Goal: Ask a question: Seek information or help from site administrators or community

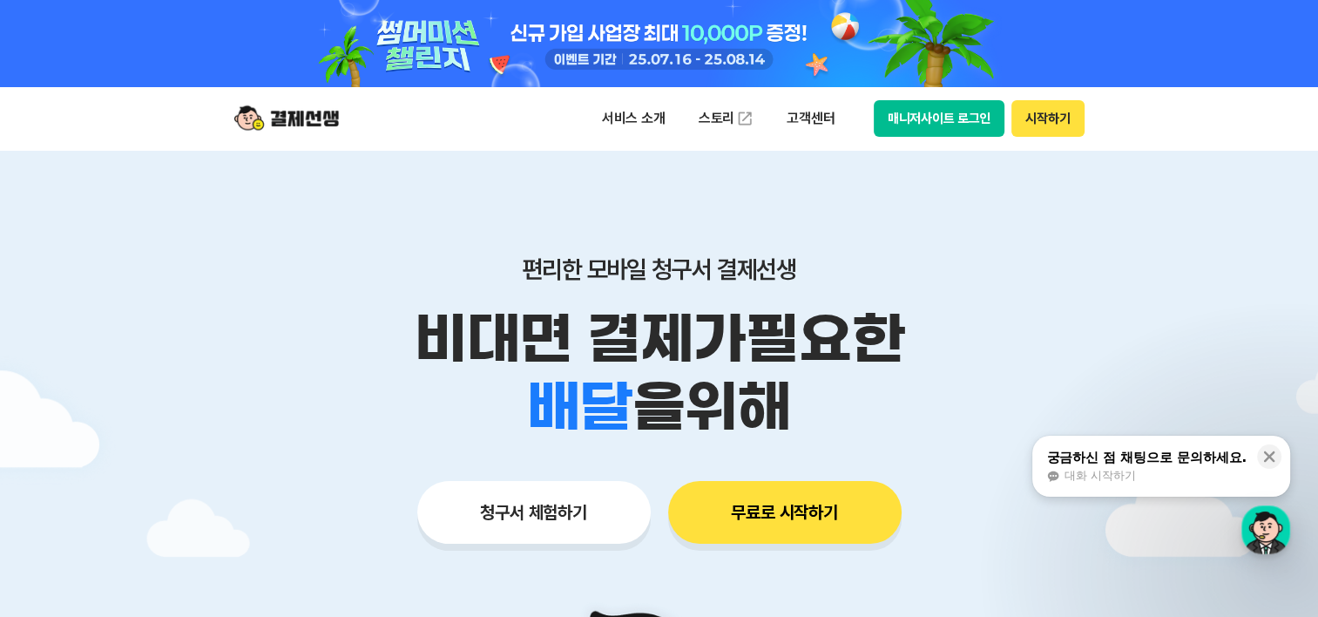
click at [1048, 126] on button "시작하기" at bounding box center [1047, 118] width 72 height 37
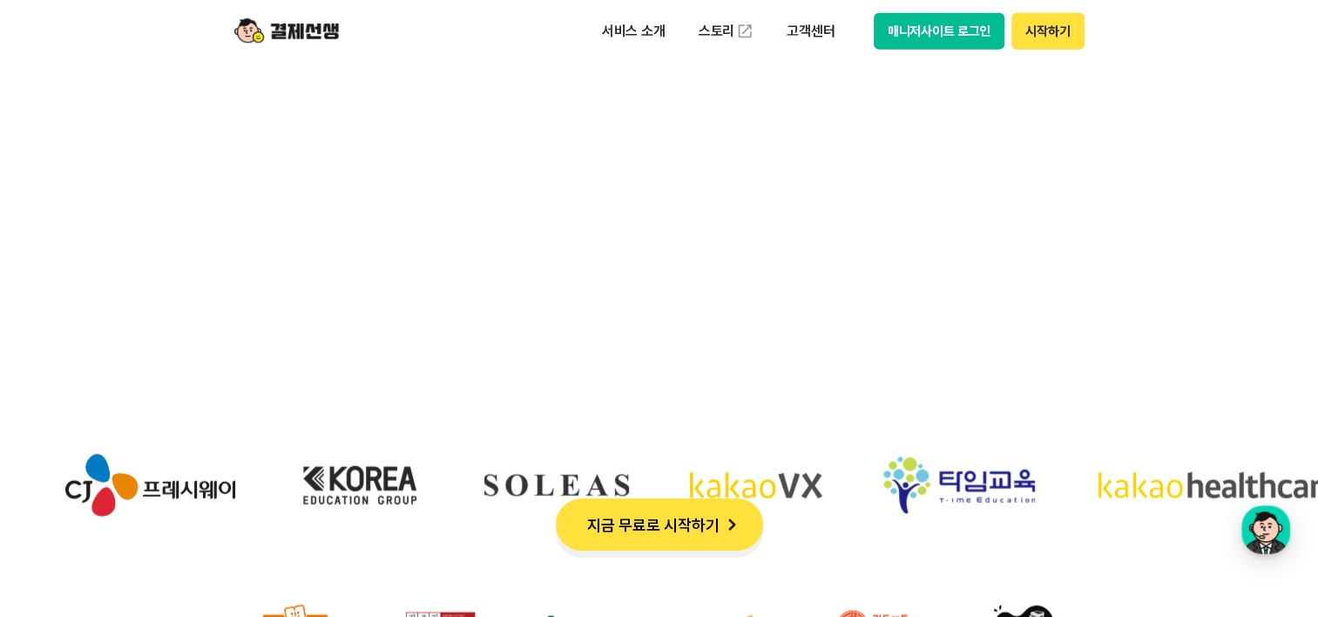
scroll to position [5487, 0]
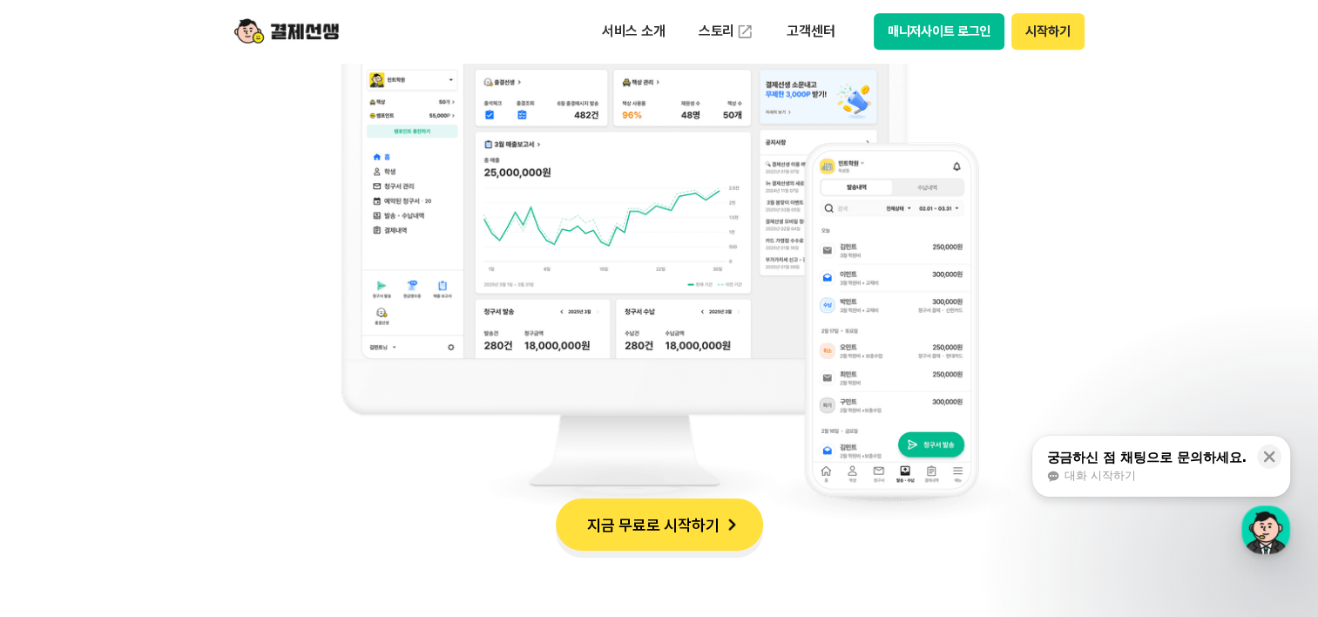
scroll to position [1655, 0]
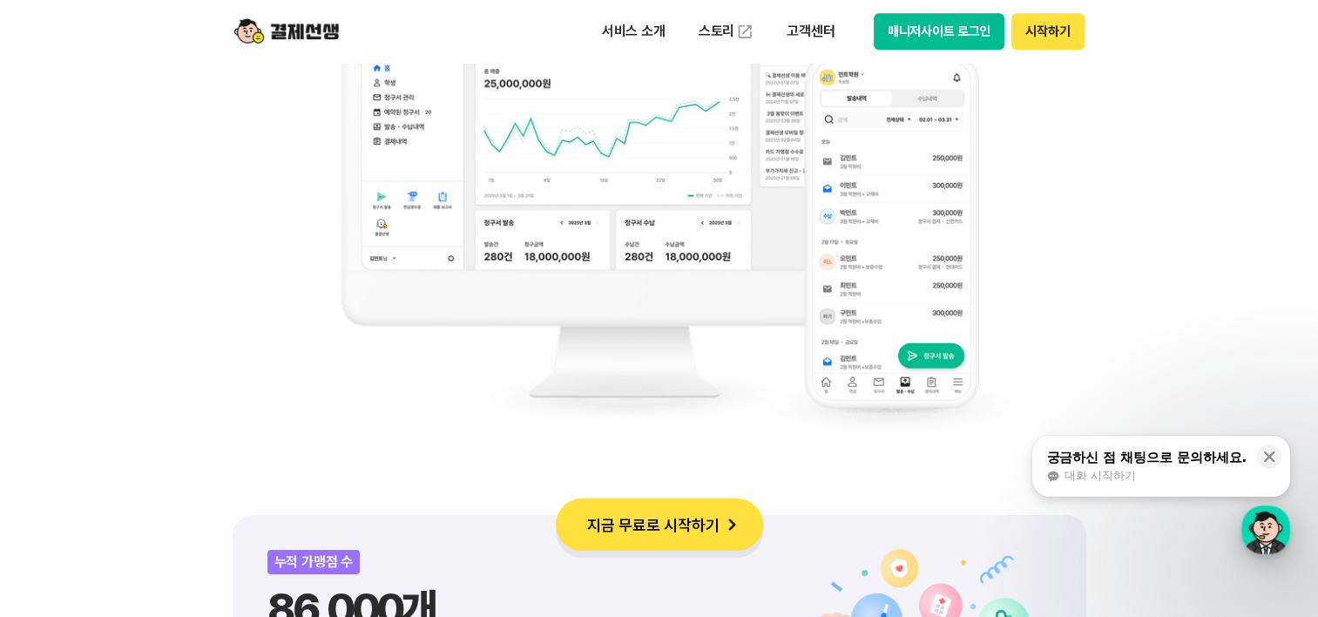
click at [1268, 523] on div "button" at bounding box center [1265, 529] width 49 height 49
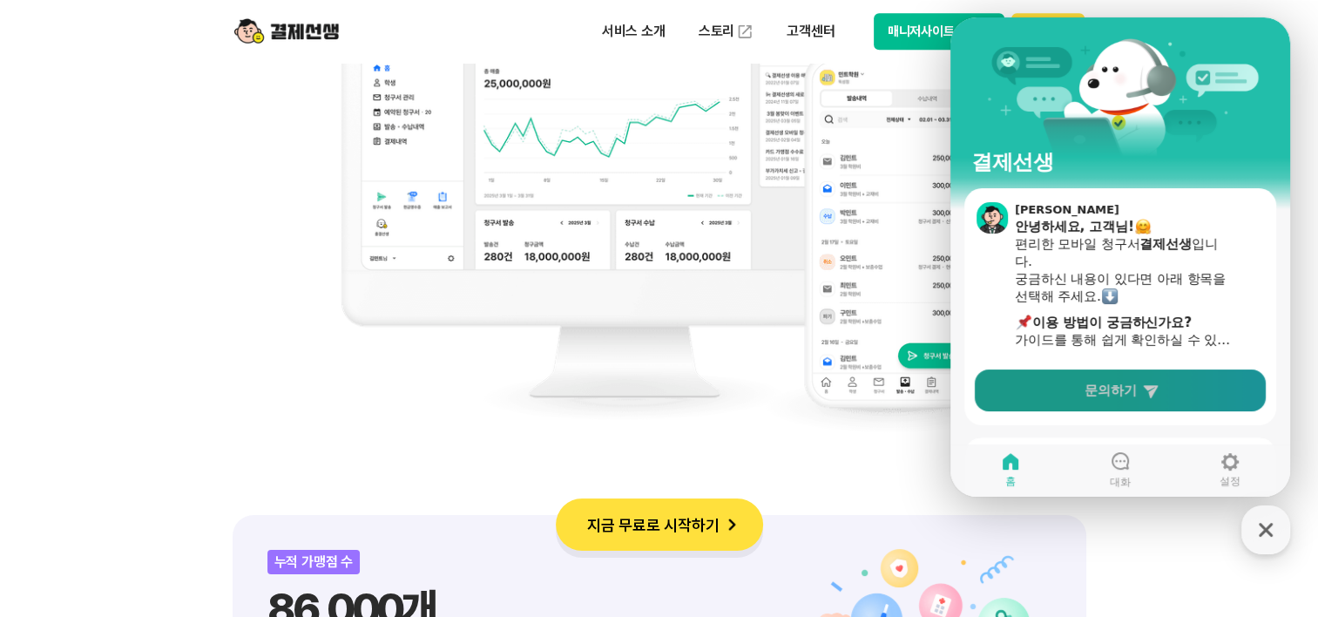
click at [1105, 396] on span "문의하기" at bounding box center [1110, 389] width 52 height 17
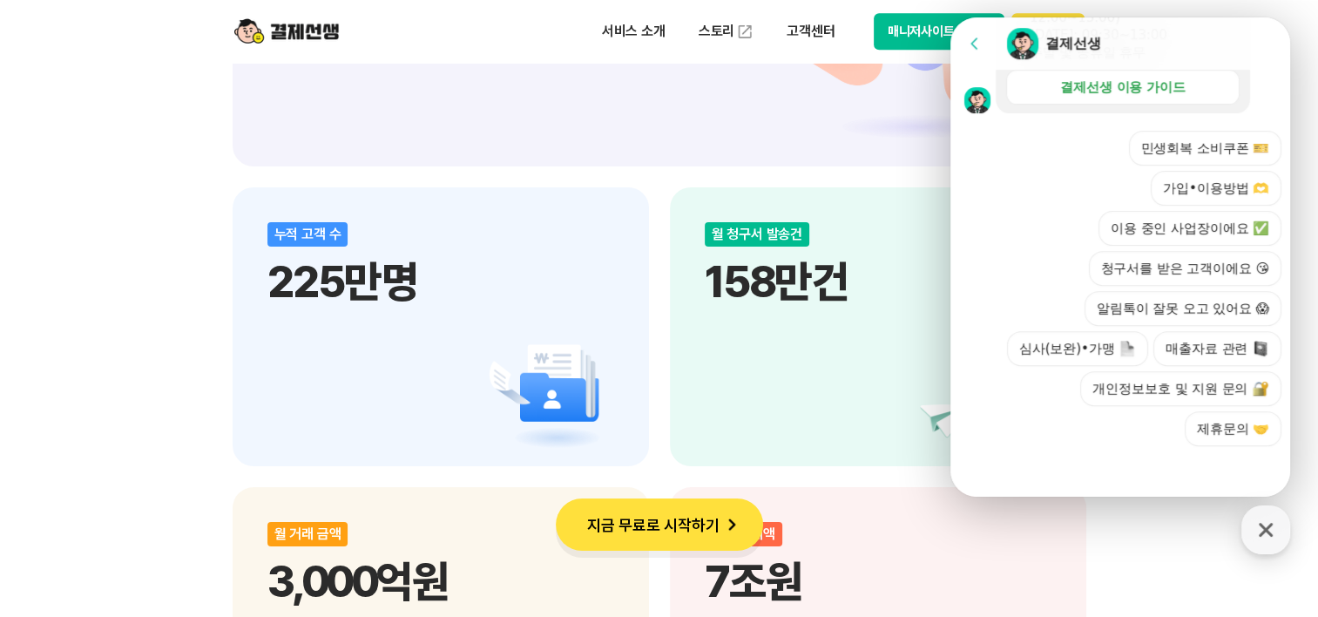
scroll to position [2438, 0]
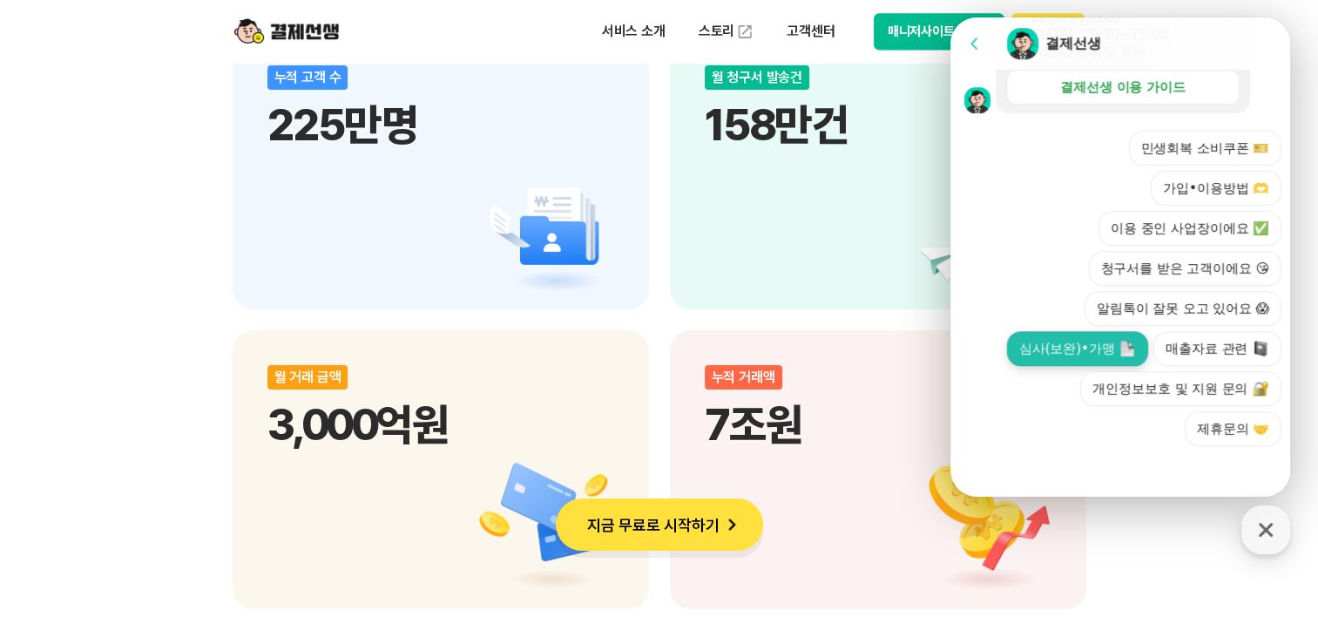
click at [1077, 350] on button "심사(보완)•가맹" at bounding box center [1077, 348] width 141 height 35
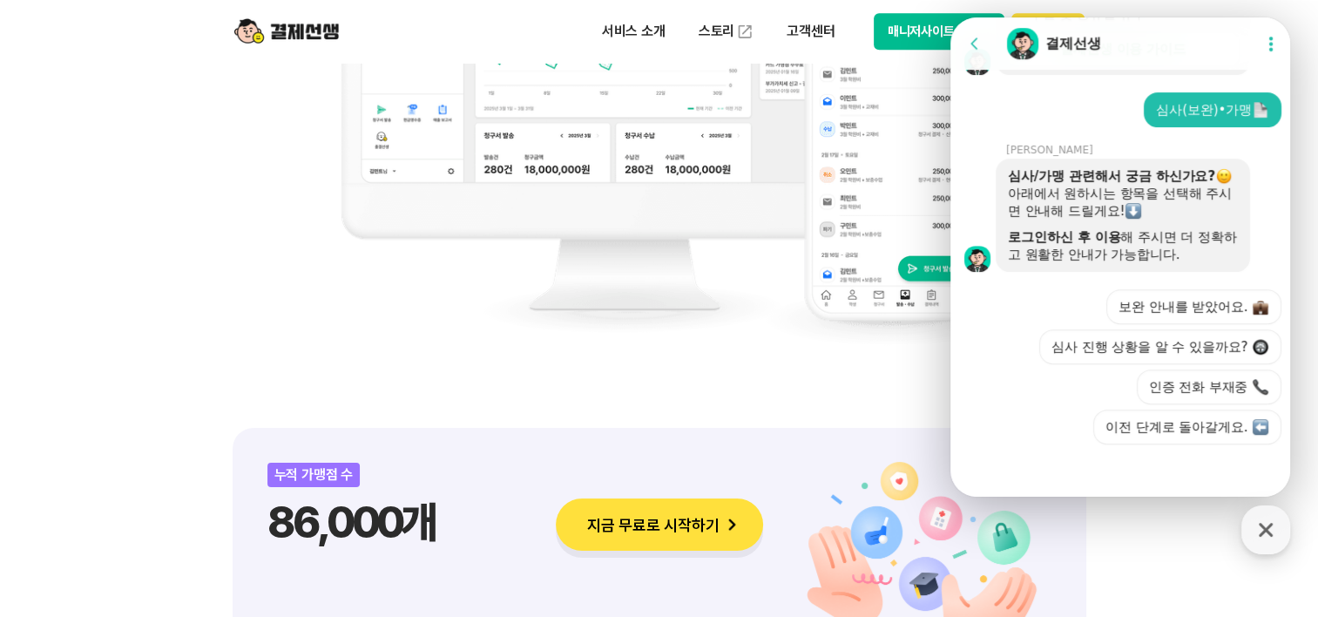
scroll to position [1306, 0]
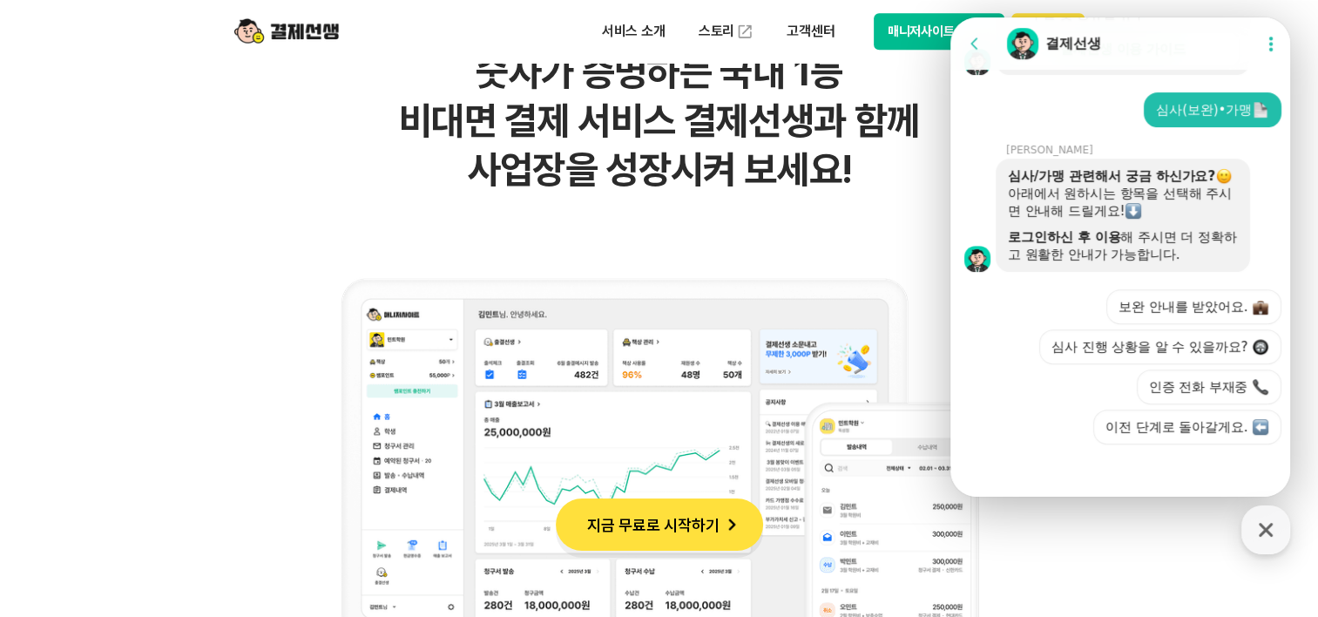
drag, startPoint x: 1102, startPoint y: 37, endPoint x: 1042, endPoint y: 180, distance: 155.4
click at [1249, 525] on div "button" at bounding box center [1265, 529] width 49 height 49
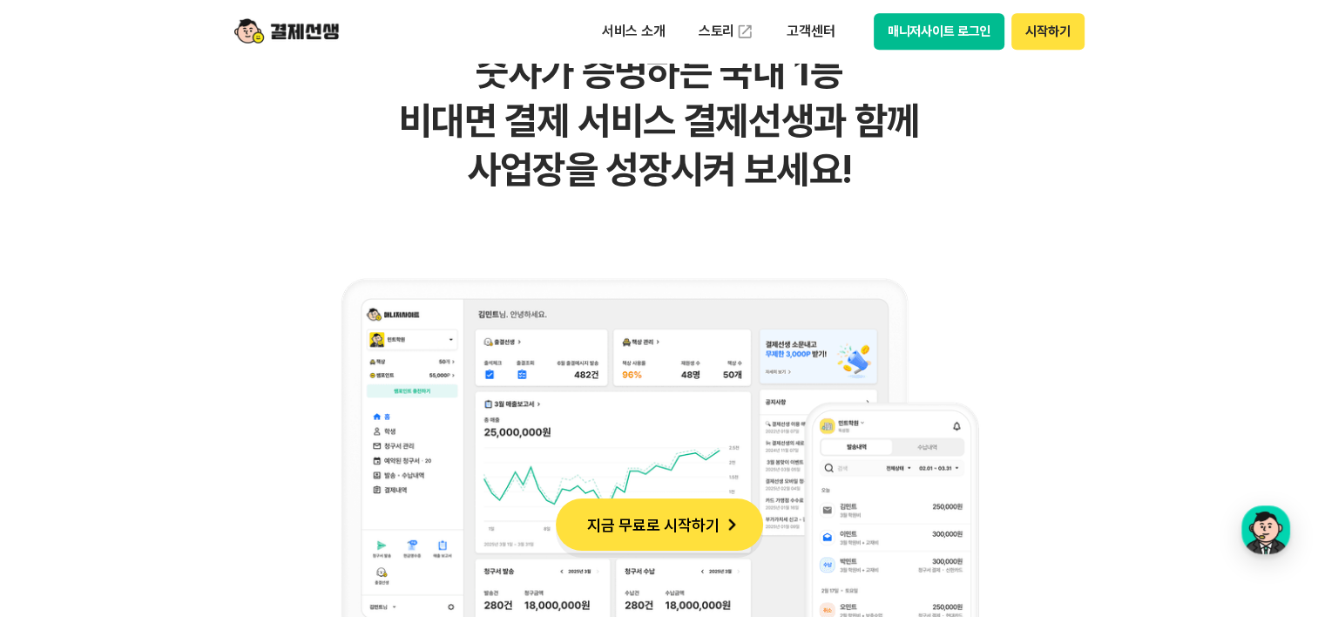
click at [966, 26] on button "매니저사이트 로그인" at bounding box center [939, 31] width 132 height 37
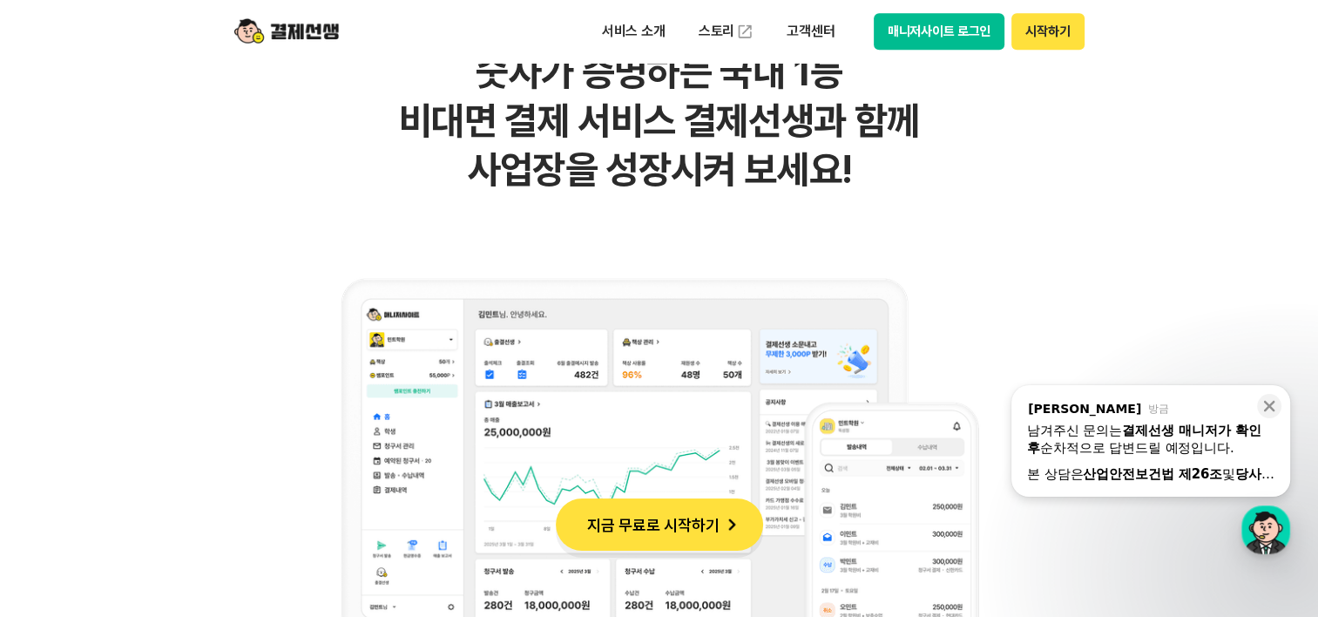
click at [1117, 455] on div "남겨주신 문의는 결제선생 매니저가 확인 후 순차적으로 답변드릴 예정입니다." at bounding box center [1150, 439] width 247 height 35
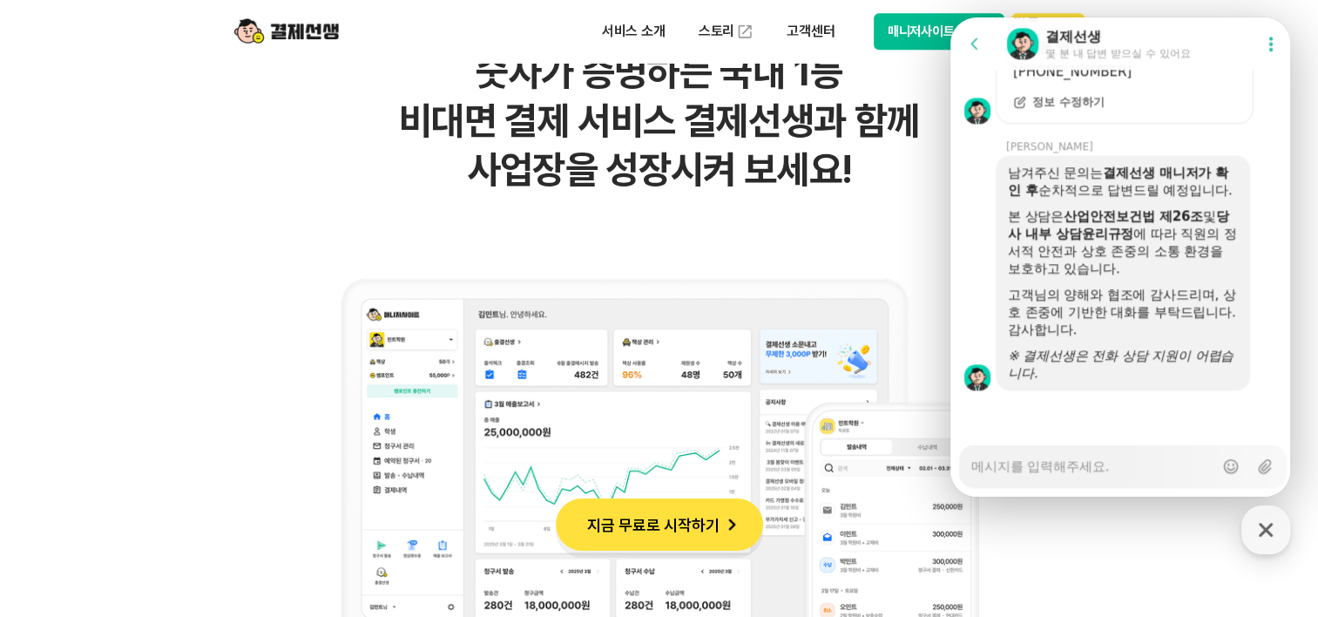
scroll to position [1742, 0]
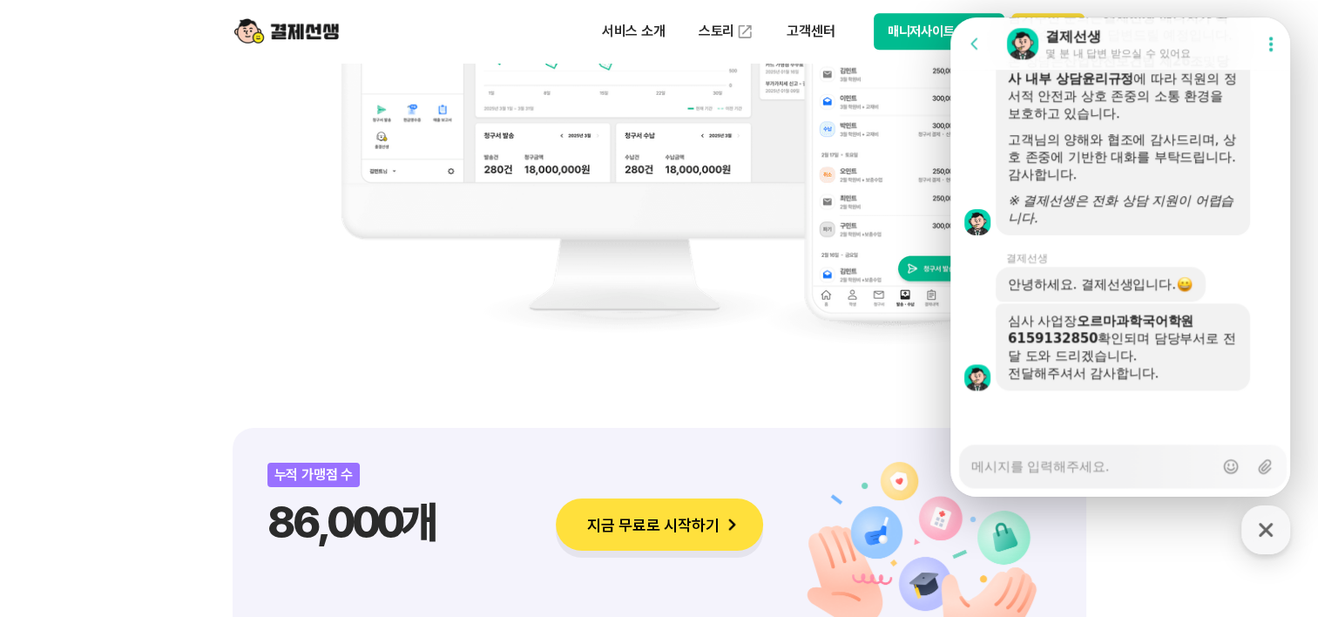
scroll to position [2122, 0]
drag, startPoint x: 30, startPoint y: 117, endPoint x: 63, endPoint y: 91, distance: 42.2
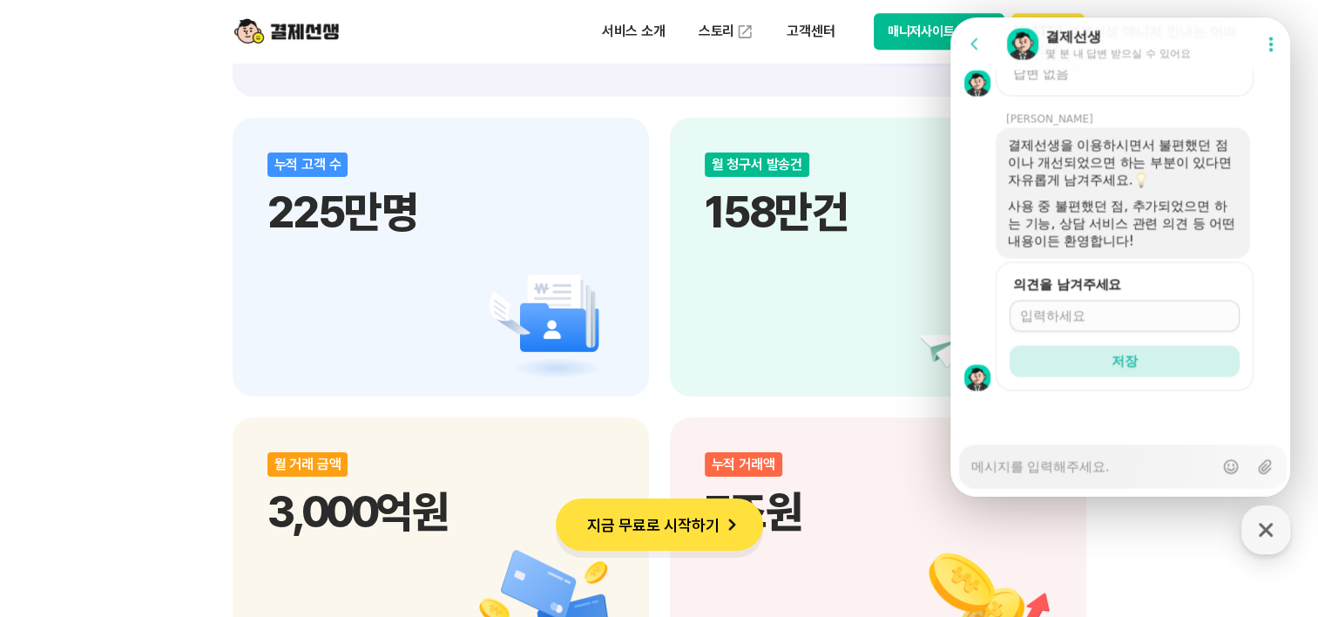
scroll to position [2787, 0]
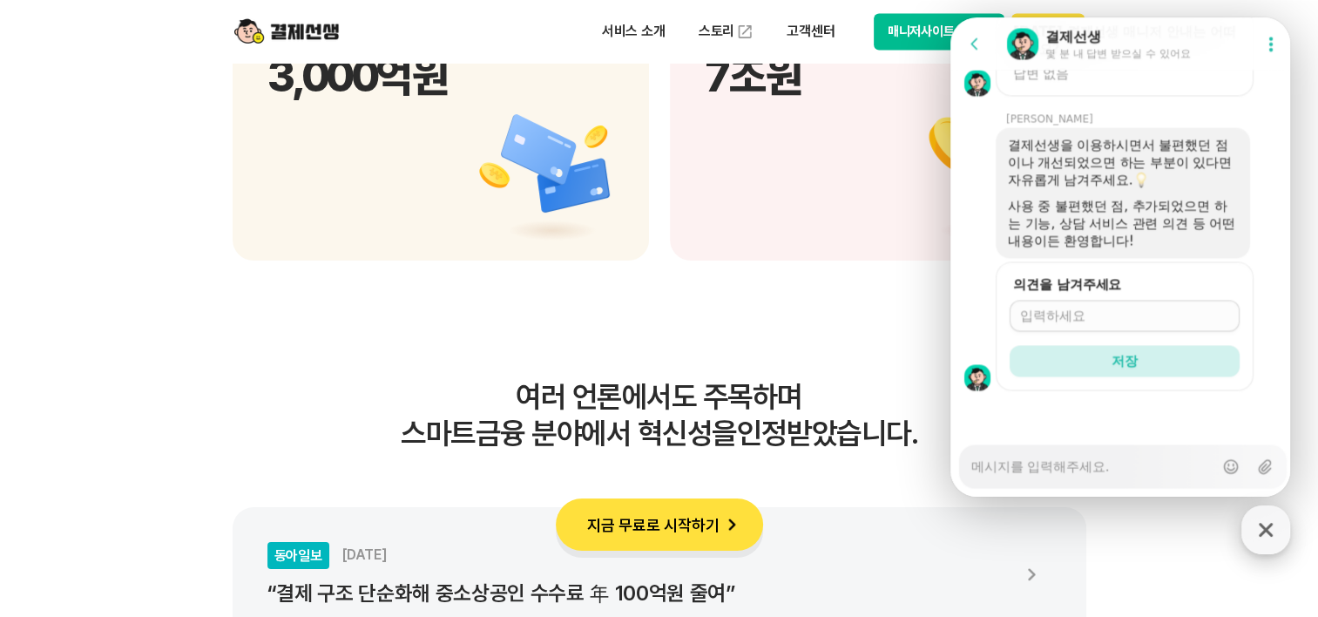
click at [1256, 522] on icon "button" at bounding box center [1265, 529] width 31 height 31
type textarea "x"
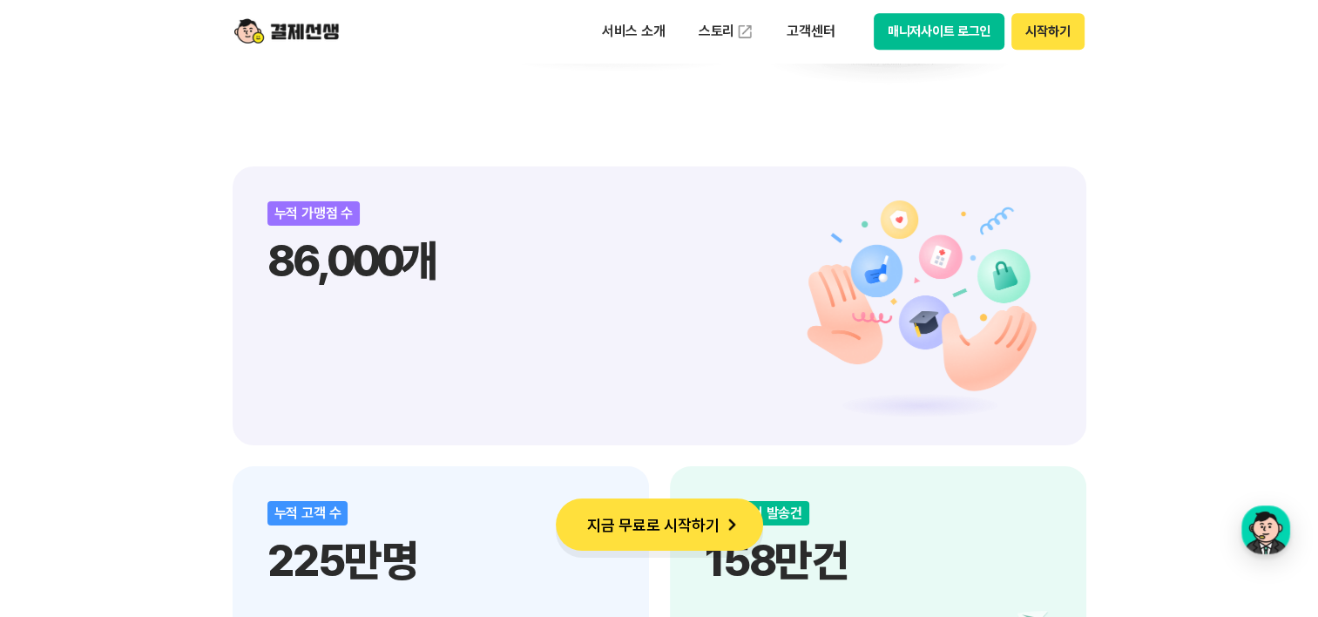
scroll to position [1829, 0]
